Goal: Information Seeking & Learning: Learn about a topic

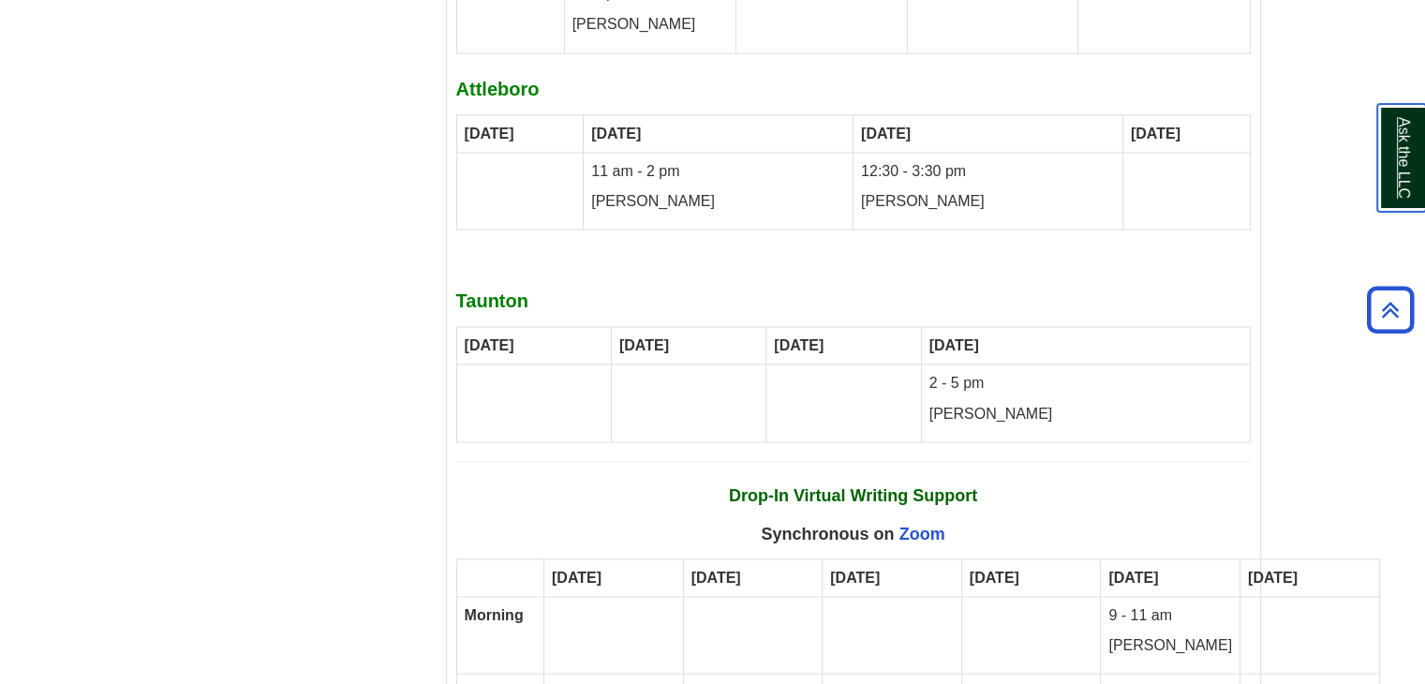
scroll to position [10582, 0]
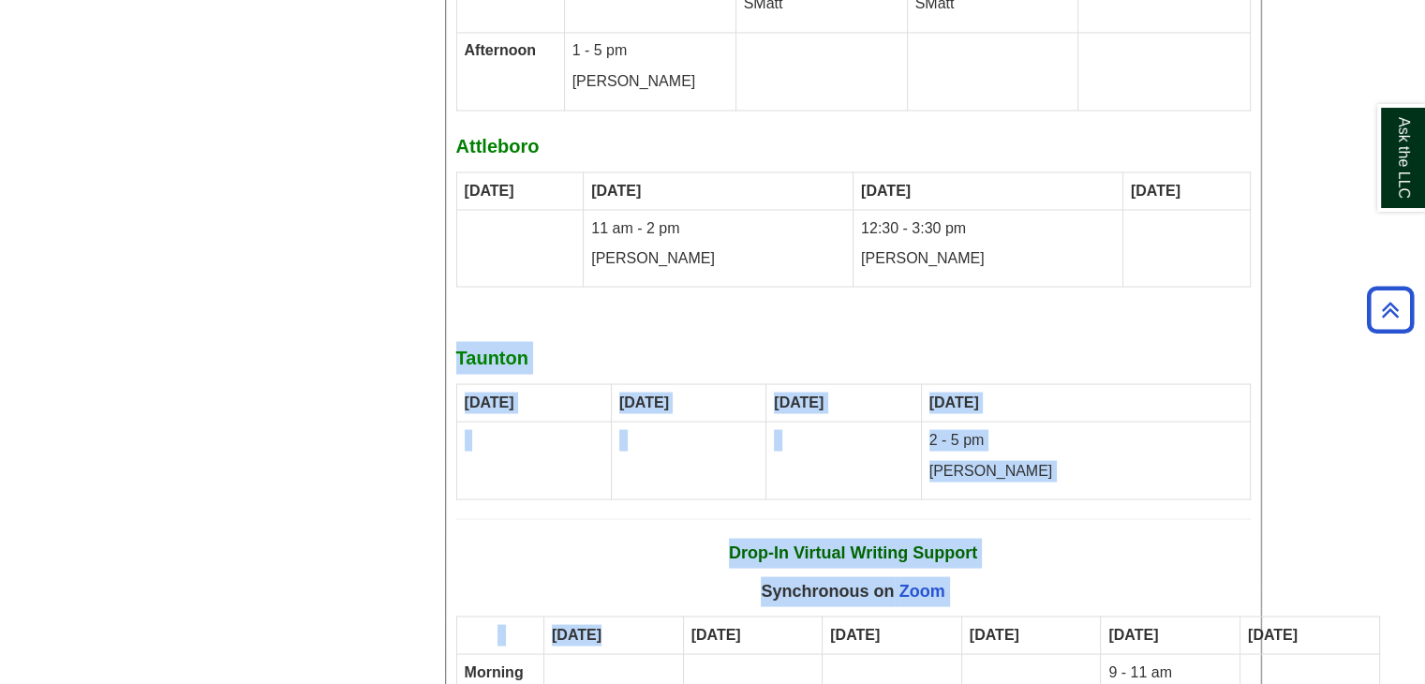
drag, startPoint x: 460, startPoint y: 224, endPoint x: 665, endPoint y: 491, distance: 336.7
click at [665, 491] on div "Fall 2025 Writing Center [DATE] – [DATE] all your tutoring options for writing …" at bounding box center [853, 125] width 794 height 2043
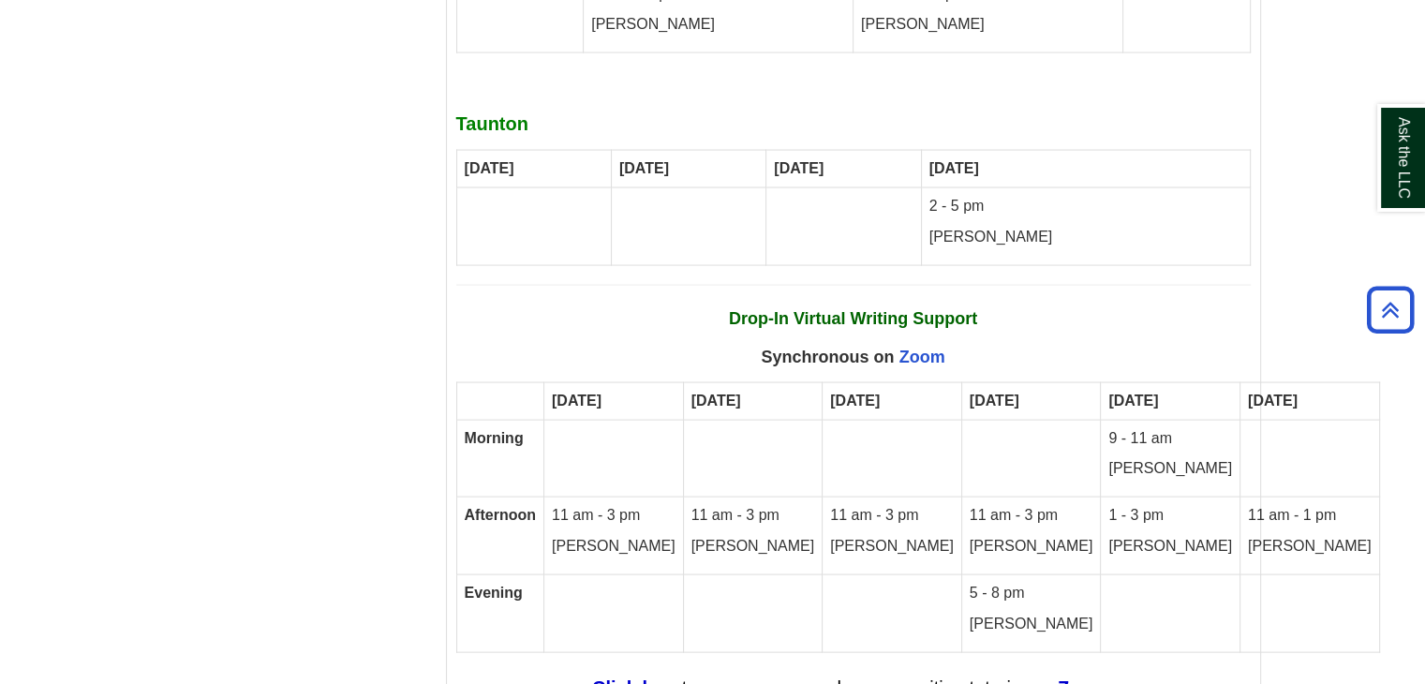
scroll to position [10800, 0]
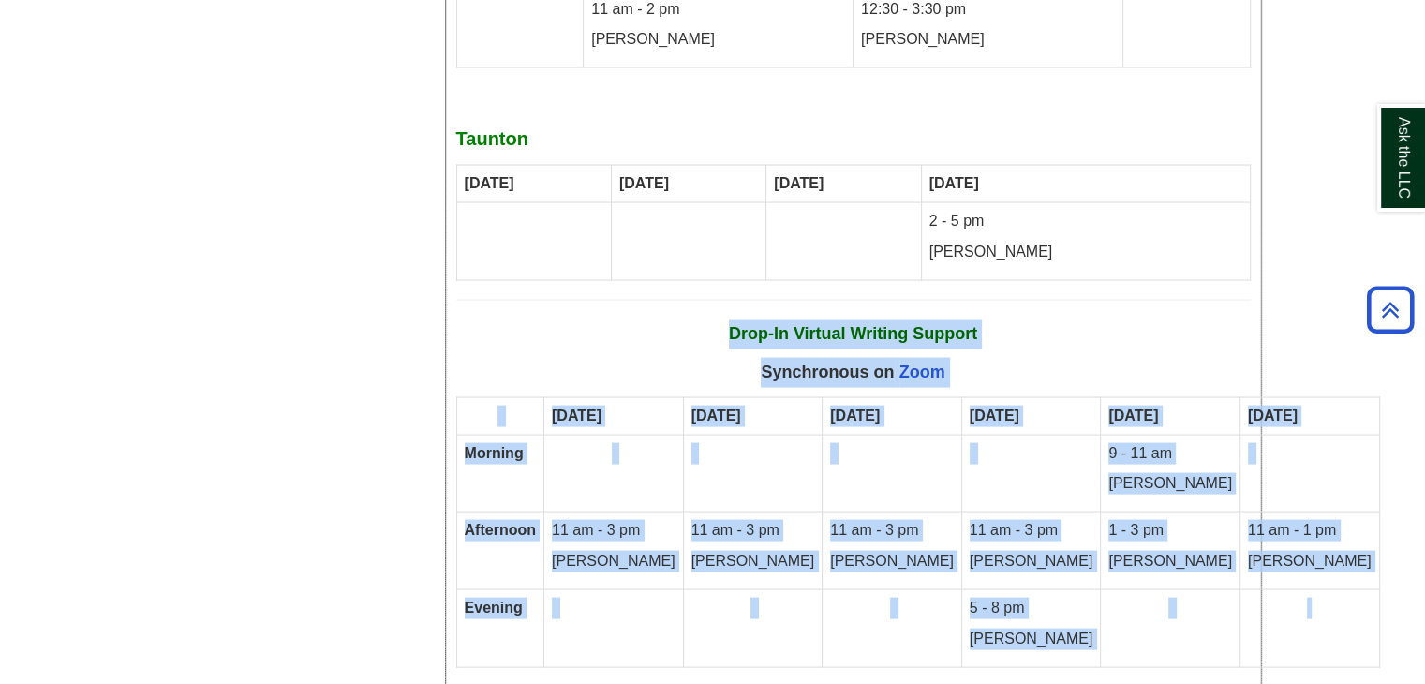
drag, startPoint x: 731, startPoint y: 200, endPoint x: 1198, endPoint y: 530, distance: 572.7
click at [651, 319] on p "Drop-In Virtual Writing Support" at bounding box center [853, 334] width 794 height 30
drag, startPoint x: 731, startPoint y: 207, endPoint x: 1195, endPoint y: 501, distance: 550.0
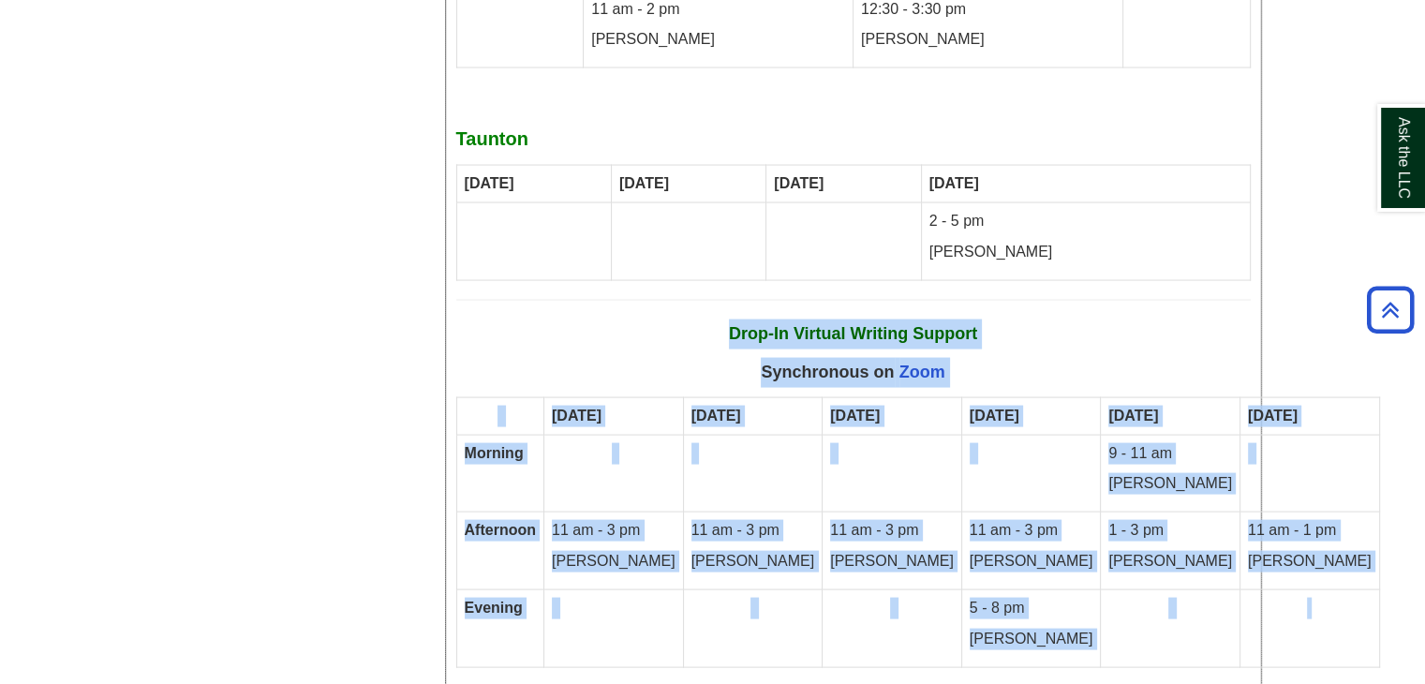
copy div "Drop-In Virtual Writing Support Synchronous on Zoom [DATE] [DATE] [DATE] [DATE]…"
